Goal: Information Seeking & Learning: Learn about a topic

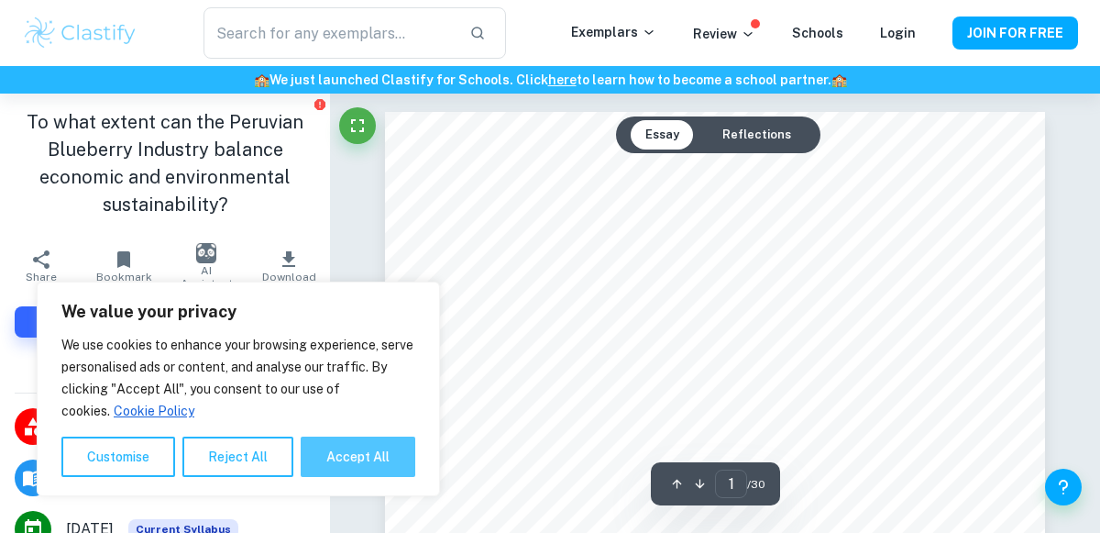
click at [353, 466] on button "Accept All" at bounding box center [358, 456] width 115 height 40
checkbox input "true"
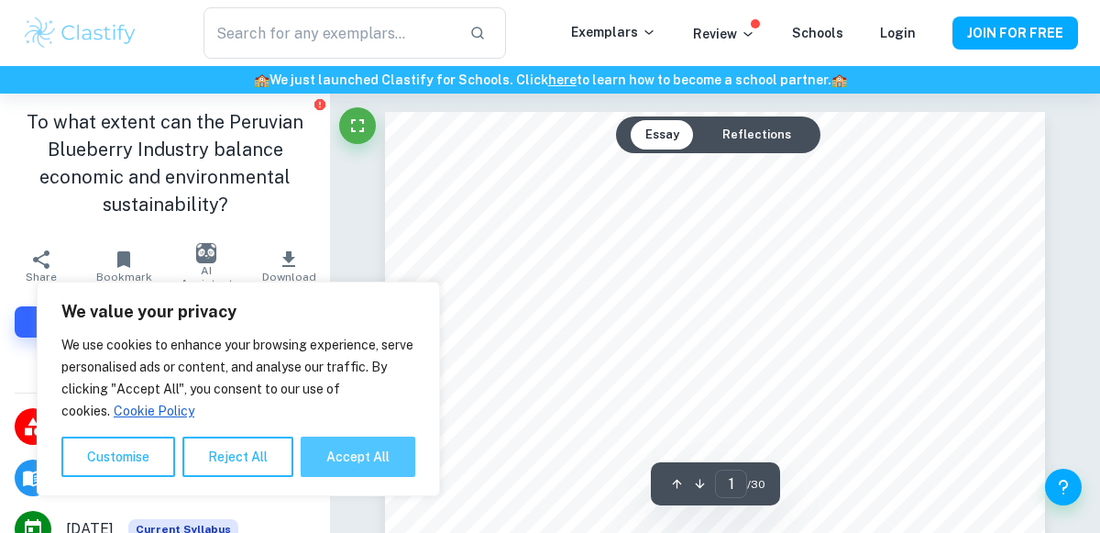
checkbox input "true"
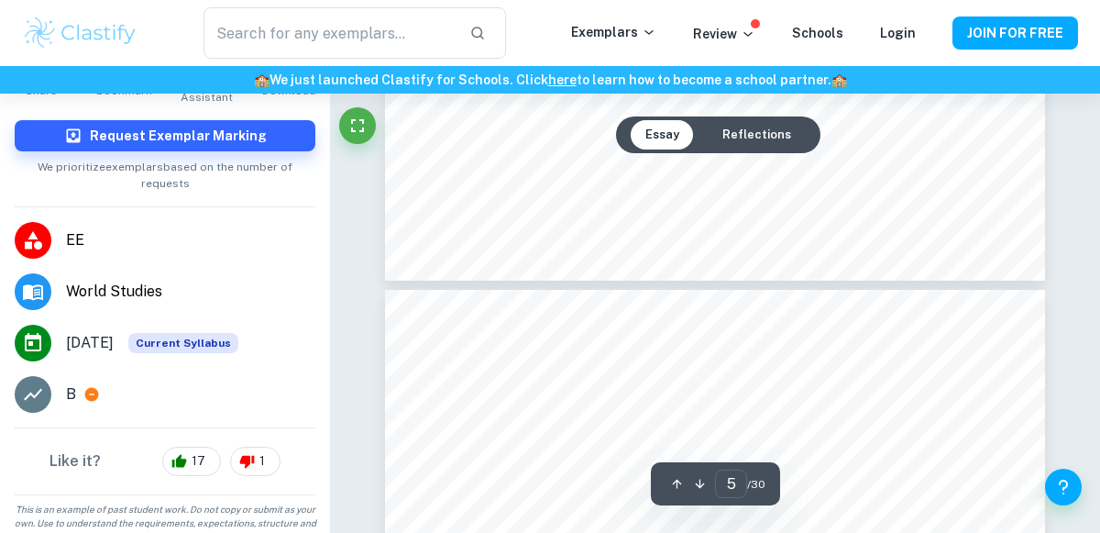
scroll to position [4358, 0]
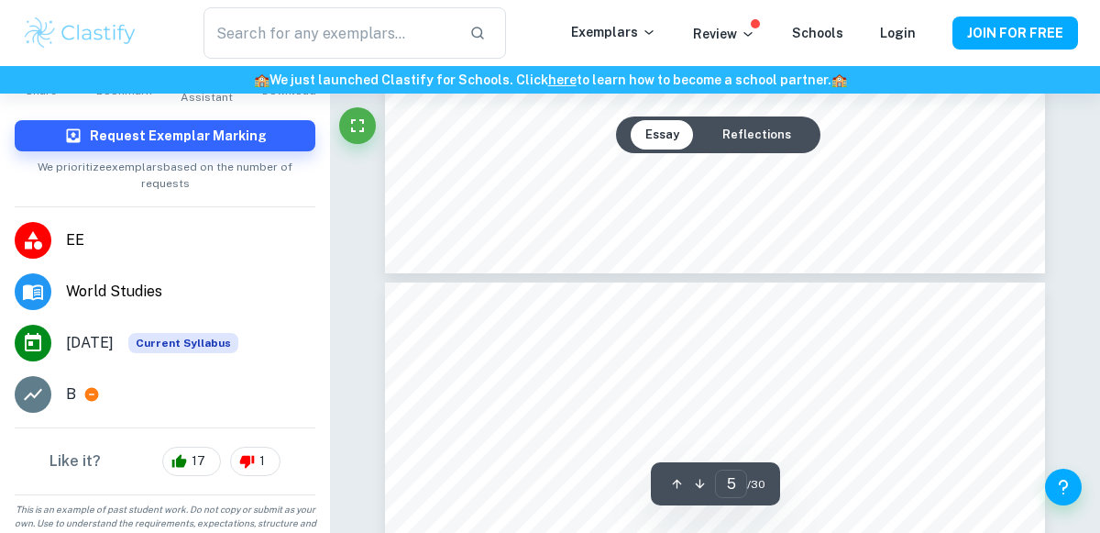
type input "6"
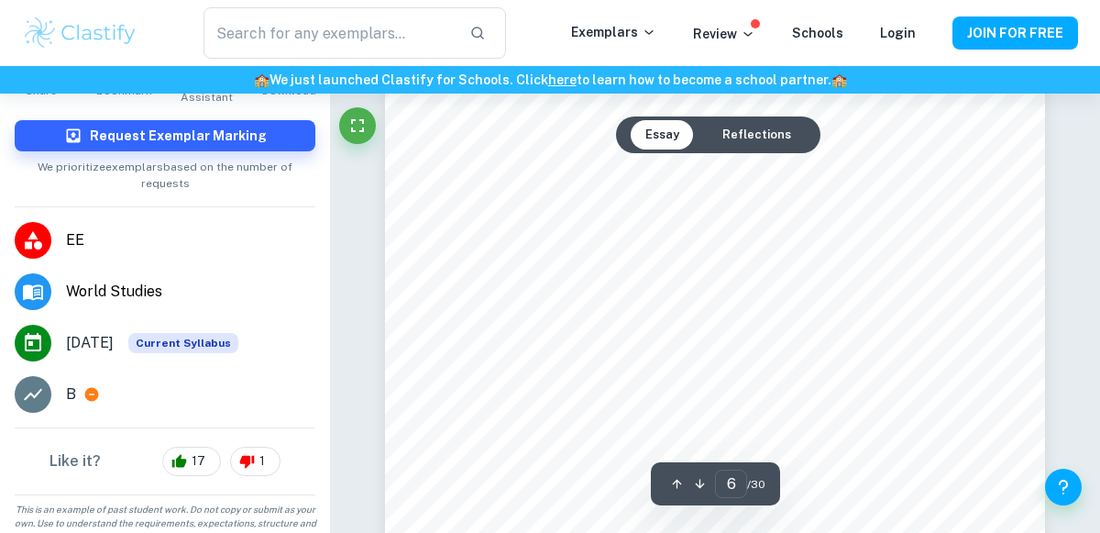
scroll to position [4590, 0]
